Goal: Information Seeking & Learning: Learn about a topic

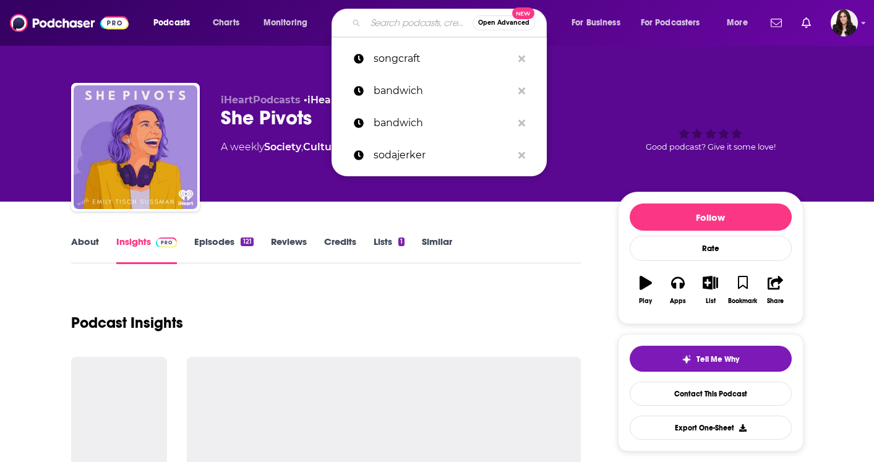
click at [390, 17] on input "Search podcasts, credits, & more..." at bounding box center [419, 23] width 107 height 20
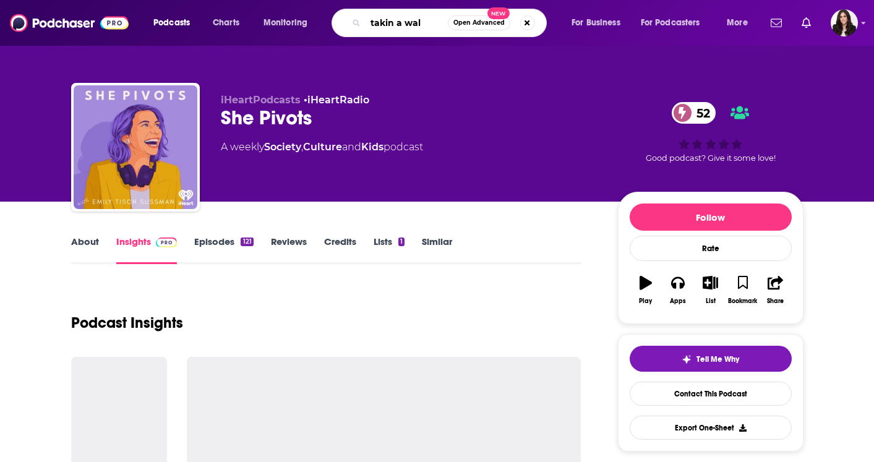
type input "takin a walk"
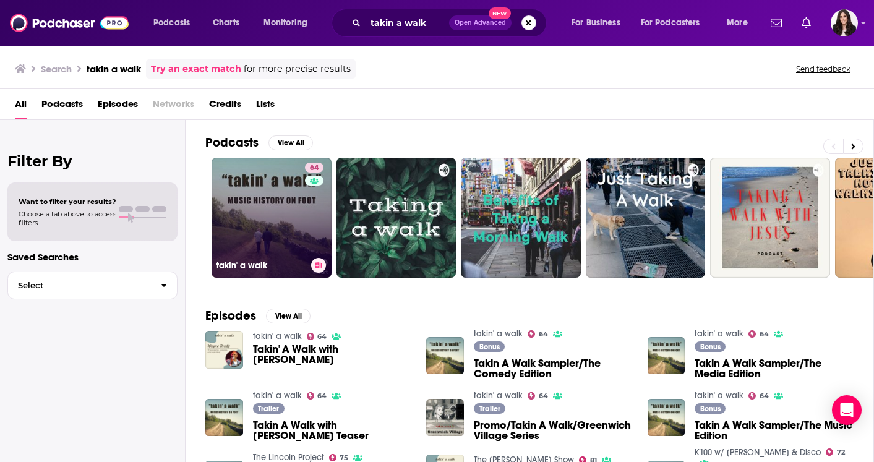
click at [277, 212] on link "64 takin' a walk" at bounding box center [272, 218] width 120 height 120
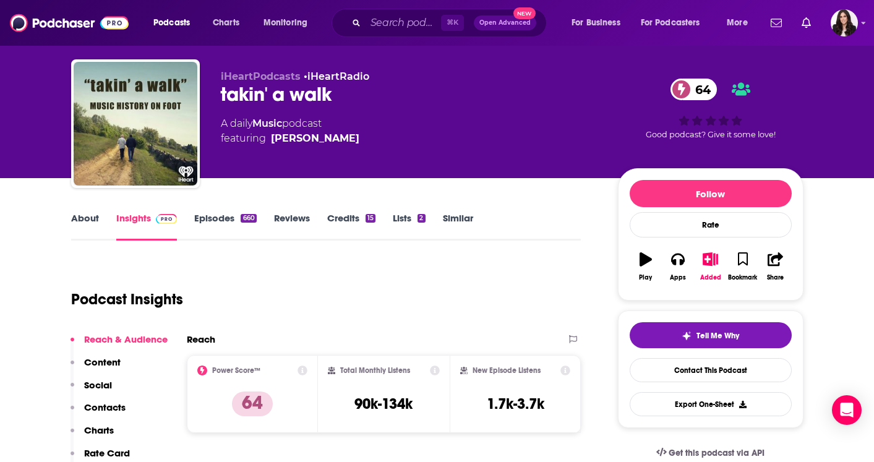
scroll to position [23, 0]
